Goal: Transaction & Acquisition: Purchase product/service

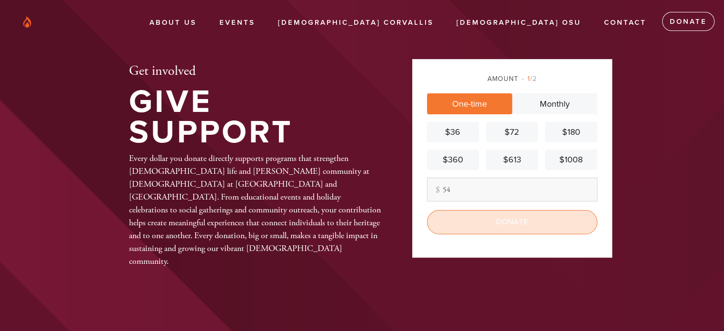
type input "54"
click at [527, 228] on input "Donate" at bounding box center [512, 222] width 170 height 24
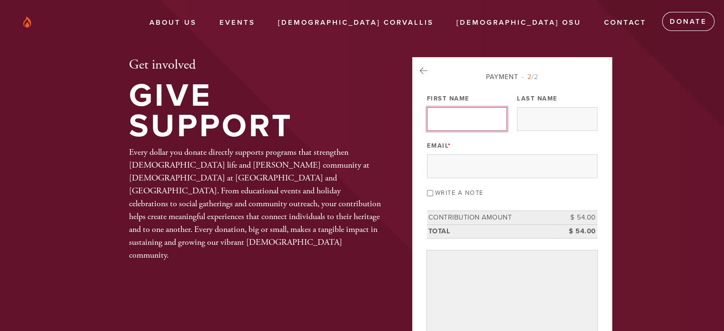
click at [483, 119] on input "First Name" at bounding box center [467, 119] width 80 height 24
type input "[PERSON_NAME]"
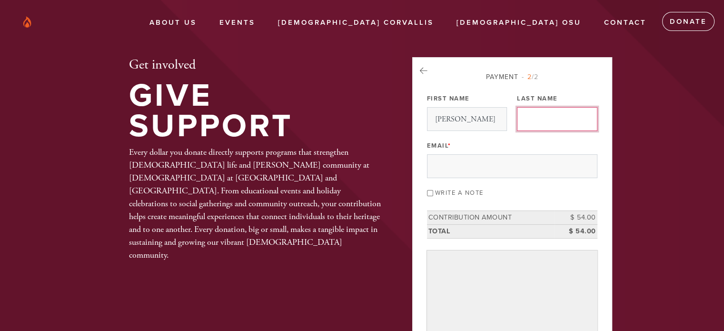
type input "[PERSON_NAME]"
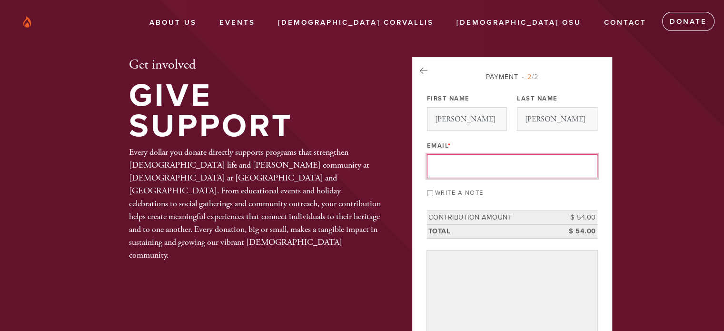
type input "[EMAIL_ADDRESS][DOMAIN_NAME]"
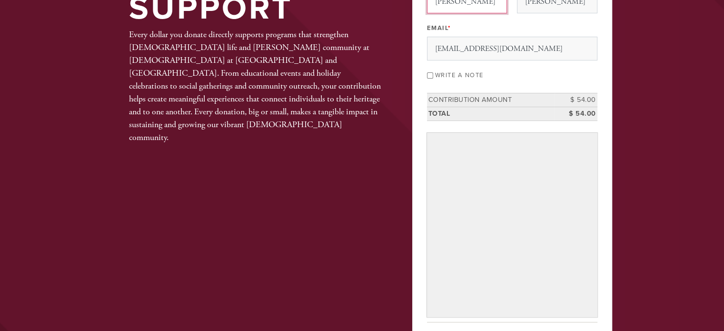
scroll to position [131, 0]
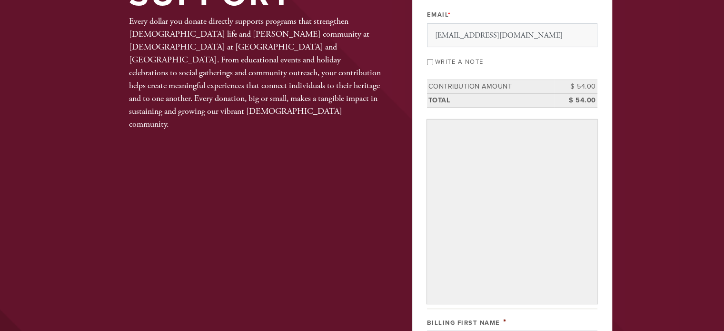
click at [430, 60] on input "Write a note" at bounding box center [430, 62] width 6 height 6
checkbox input "true"
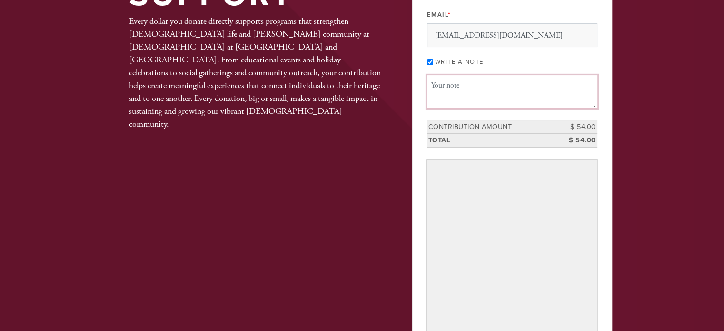
click at [453, 88] on textarea "Message or dedication" at bounding box center [512, 91] width 170 height 32
type textarea ":"
click at [453, 88] on textarea "Message or dedication" at bounding box center [512, 91] width 170 height 32
paste textarea "[PERSON_NAME] [PERSON_NAME]"
type textarea "L'[PERSON_NAME] nishmat [PERSON_NAME] [PERSON_NAME]. Yehi zichro baruch"
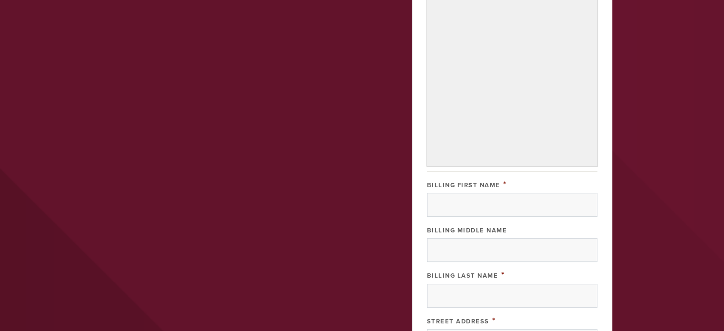
scroll to position [325, 0]
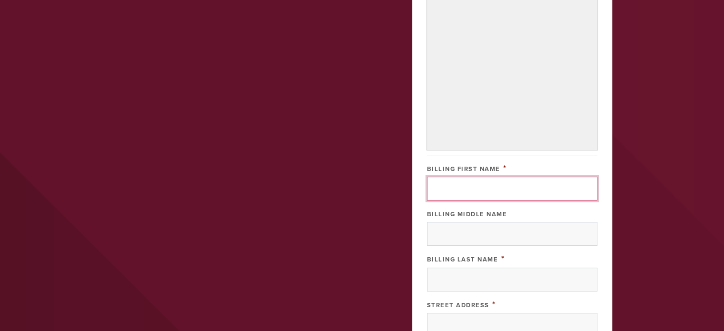
click at [488, 192] on input "Billing First Name" at bounding box center [512, 189] width 170 height 24
type input "[PERSON_NAME]"
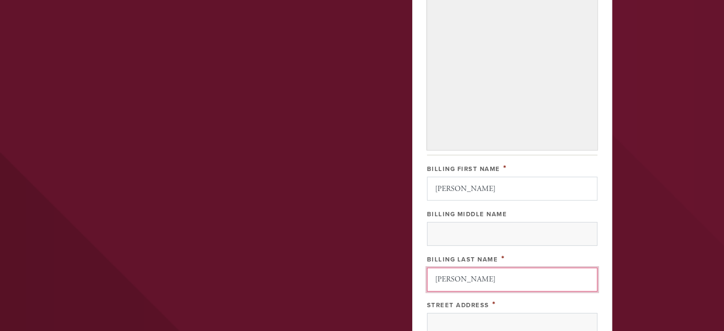
type input "[STREET_ADDRESS]"
type input "[GEOGRAPHIC_DATA]"
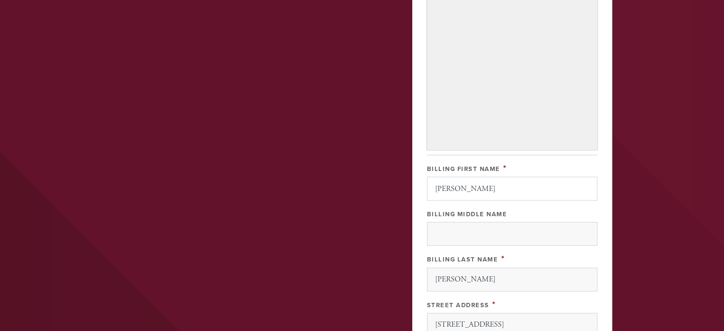
type input "[GEOGRAPHIC_DATA]"
type input "11234-3431"
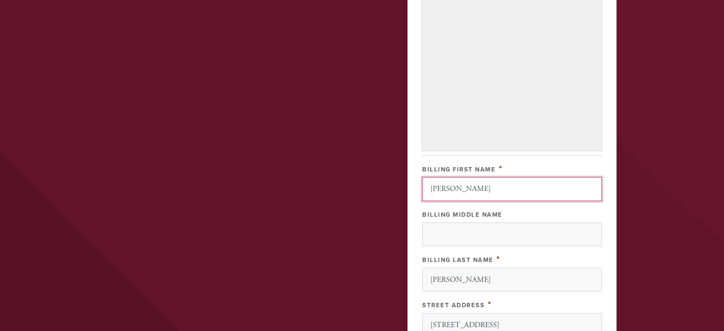
scroll to position [550, 0]
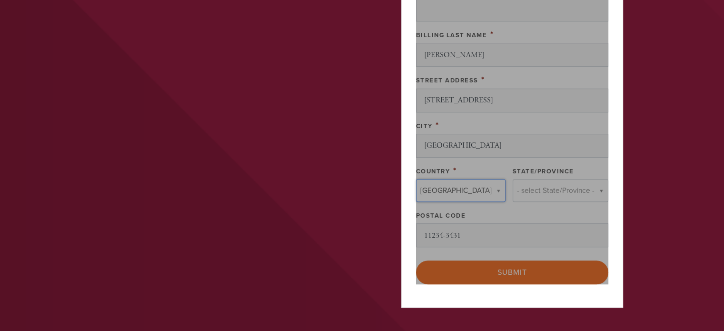
type input "[GEOGRAPHIC_DATA]"
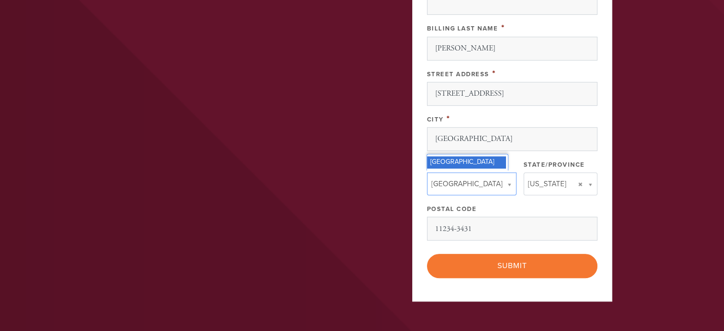
scroll to position [579, 0]
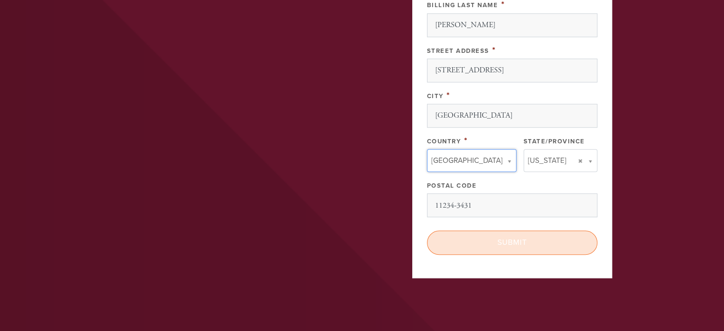
click at [548, 239] on input "Submit" at bounding box center [512, 242] width 170 height 24
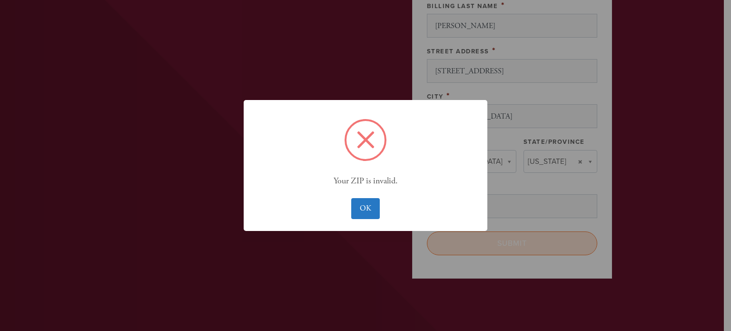
scroll to position [607, 0]
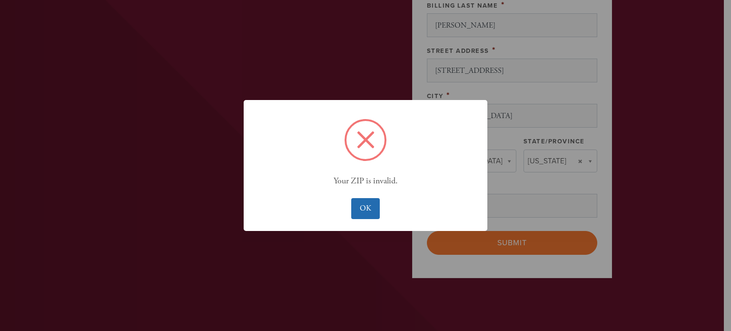
click at [371, 217] on button "OK" at bounding box center [365, 208] width 28 height 21
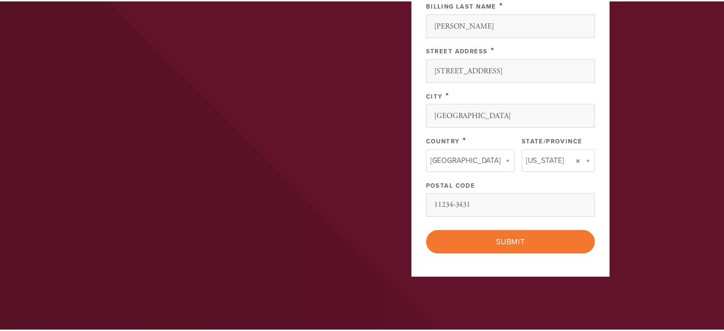
scroll to position [205, 0]
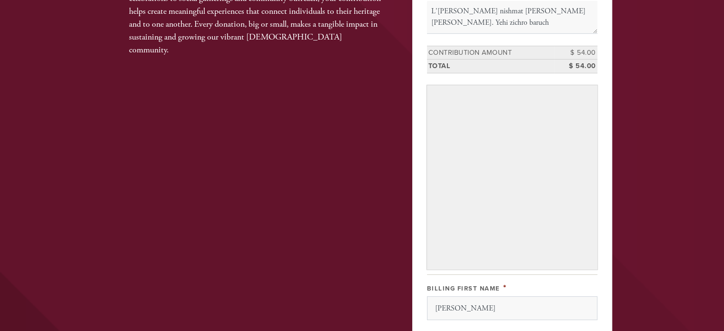
click at [710, 174] on header "About us Events [DEMOGRAPHIC_DATA] Corvallis [DEMOGRAPHIC_DATA] OSU Contact Don…" at bounding box center [362, 259] width 724 height 928
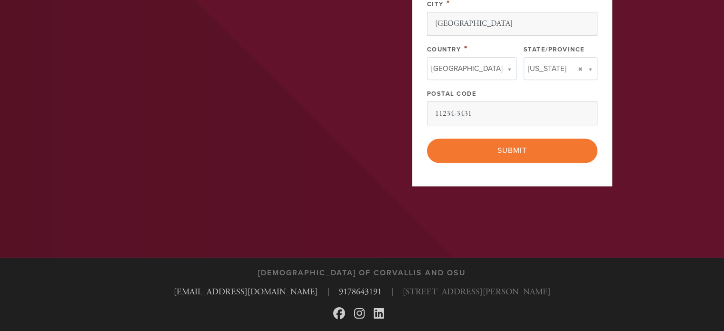
scroll to position [696, 0]
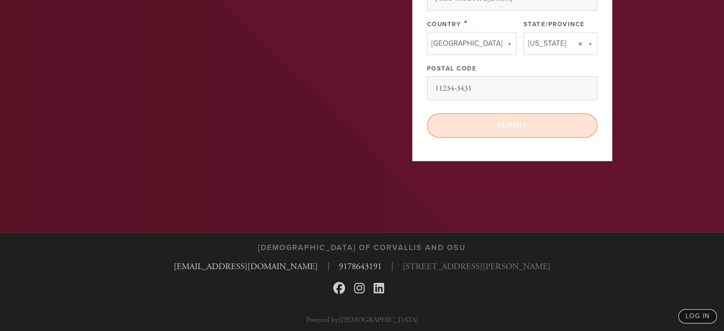
click at [525, 123] on input "Submit" at bounding box center [512, 125] width 170 height 24
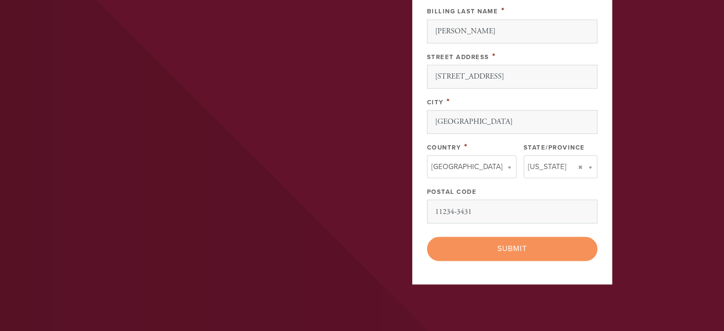
scroll to position [560, 0]
